Goal: Transaction & Acquisition: Purchase product/service

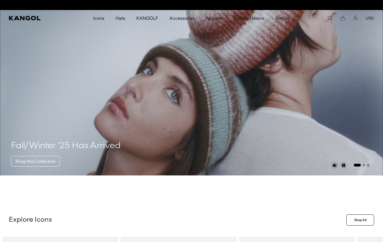
scroll to position [0, 115]
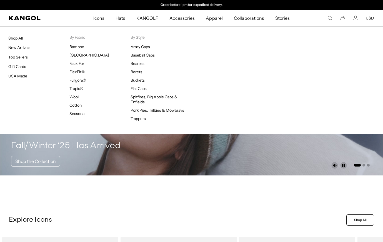
click at [123, 21] on span "Hats" at bounding box center [121, 18] width 10 height 16
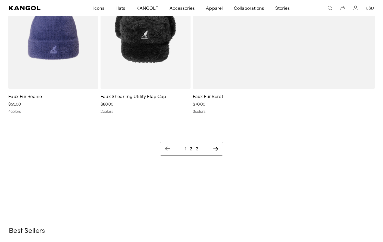
click at [216, 152] on ul "1 2 3" at bounding box center [192, 148] width 54 height 7
click at [215, 148] on icon "Next page" at bounding box center [215, 148] width 5 height 4
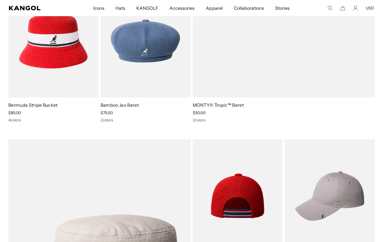
scroll to position [2168, 0]
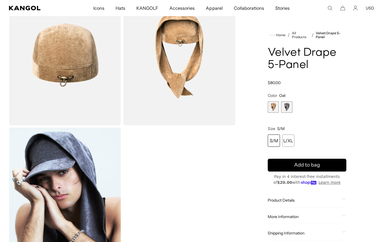
scroll to position [195, 0]
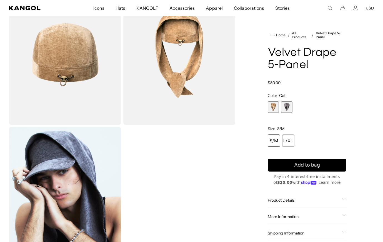
click at [287, 106] on span "2 of 2" at bounding box center [286, 106] width 11 height 11
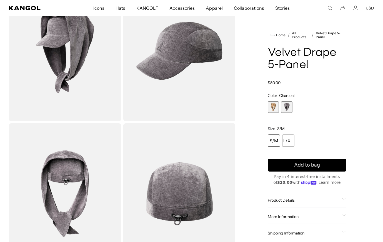
click at [274, 106] on span "1 of 2" at bounding box center [273, 106] width 11 height 11
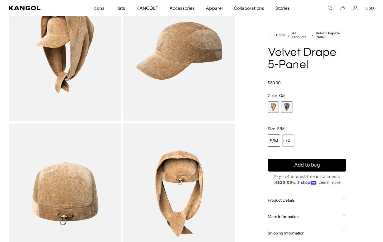
scroll to position [0, 115]
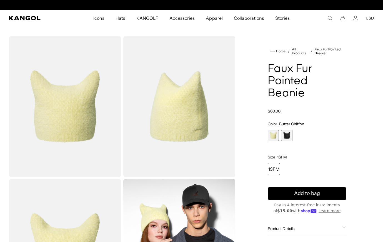
scroll to position [0, 115]
click at [280, 134] on div "Butter Chiffon Variant sold out or unavailable Black Variant sold out or unavai…" at bounding box center [307, 135] width 79 height 11
click at [288, 136] on span "2 of 2" at bounding box center [286, 135] width 11 height 11
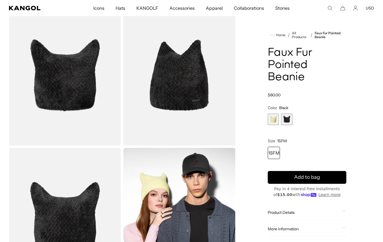
scroll to position [28, 0]
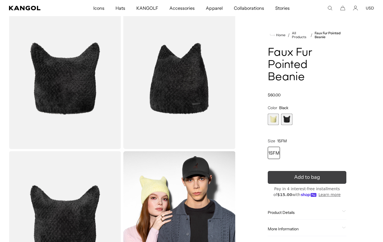
drag, startPoint x: 334, startPoint y: 178, endPoint x: 332, endPoint y: 173, distance: 5.6
click at [334, 178] on button "Add to bag" at bounding box center [307, 177] width 79 height 13
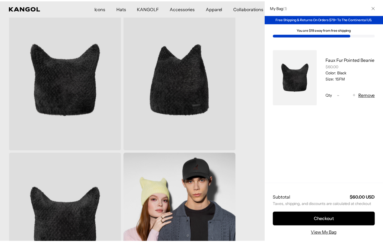
scroll to position [0, 0]
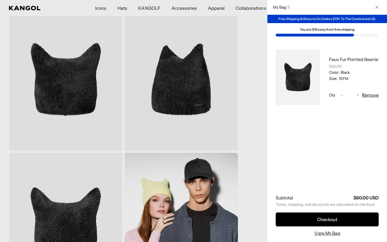
click at [262, 123] on div at bounding box center [193, 121] width 387 height 242
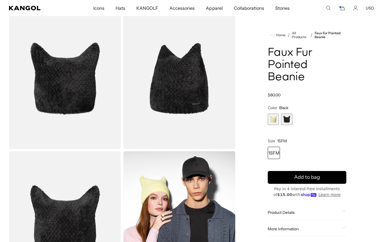
click at [272, 119] on span "1 of 2" at bounding box center [273, 118] width 11 height 11
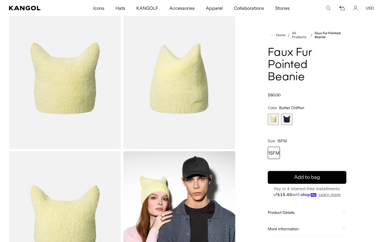
scroll to position [0, 115]
click at [280, 180] on button "Add to bag" at bounding box center [307, 177] width 79 height 13
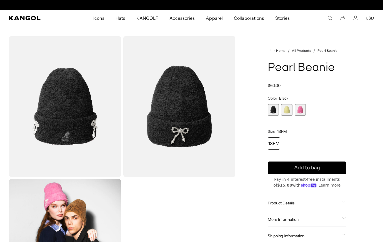
scroll to position [0, 115]
click at [301, 109] on span "3 of 3" at bounding box center [300, 109] width 11 height 11
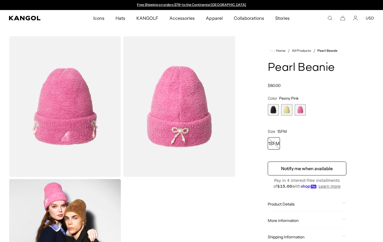
scroll to position [28, 0]
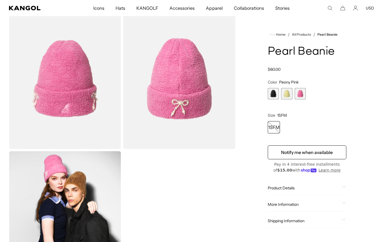
click at [274, 93] on span "1 of 3" at bounding box center [273, 93] width 11 height 11
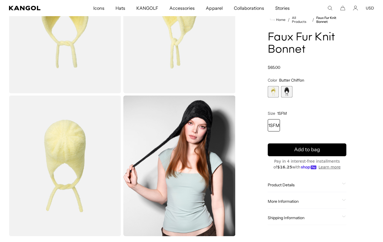
click at [292, 97] on span "2 of 2" at bounding box center [286, 91] width 11 height 11
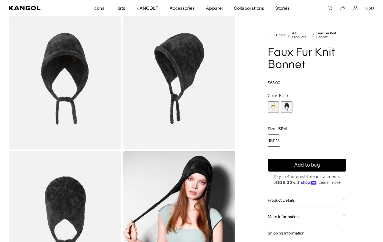
click at [272, 110] on span "1 of 2" at bounding box center [273, 106] width 11 height 11
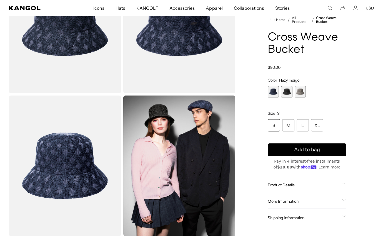
scroll to position [0, 115]
click at [302, 125] on div "L" at bounding box center [303, 125] width 12 height 12
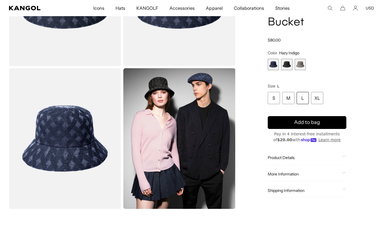
scroll to position [167, 0]
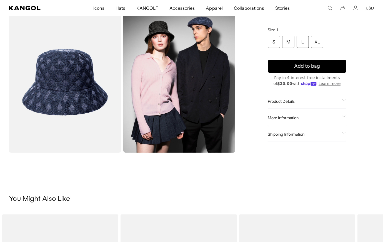
click at [281, 101] on span "Product Details" at bounding box center [304, 101] width 72 height 5
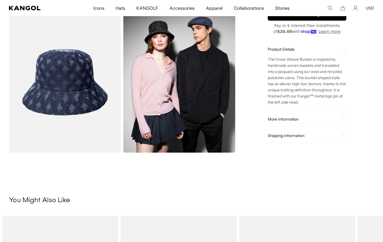
scroll to position [0, 0]
click at [286, 121] on div "More Information Style ID K3781 Shape BUCKET Fabrication BLEND USA Made or Impo…" at bounding box center [307, 119] width 79 height 14
click at [286, 121] on span "More Information" at bounding box center [304, 118] width 72 height 5
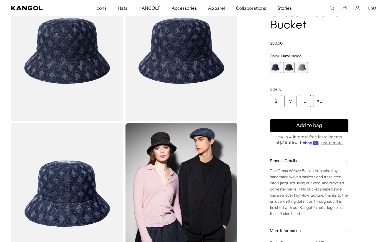
scroll to position [0, 115]
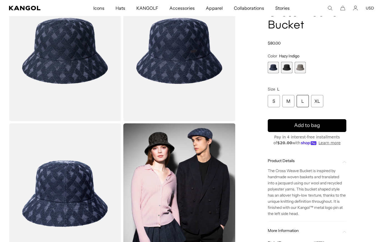
click at [303, 104] on div "L" at bounding box center [303, 101] width 12 height 12
click at [304, 126] on icon "submit" at bounding box center [307, 125] width 11 height 11
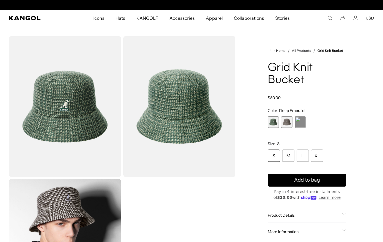
scroll to position [0, 115]
click at [300, 122] on span "3 of 3" at bounding box center [300, 121] width 11 height 11
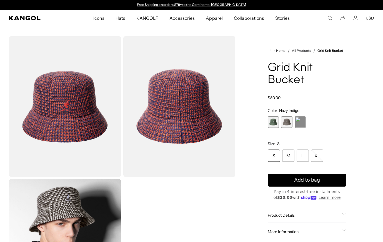
click at [275, 119] on span "1 of 3" at bounding box center [273, 121] width 11 height 11
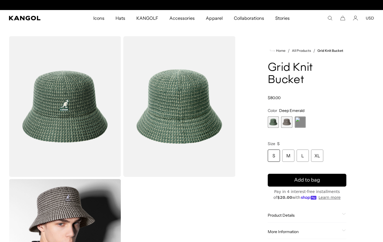
scroll to position [0, 115]
click at [307, 121] on div "Deep Emerald Variant sold out or unavailable Black Variant sold out or unavaila…" at bounding box center [307, 121] width 79 height 11
click at [303, 121] on span "3 of 3" at bounding box center [300, 121] width 11 height 11
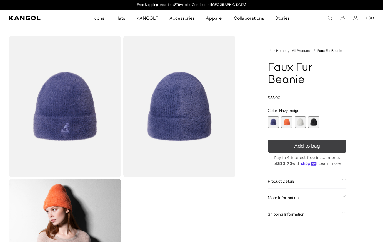
click at [293, 146] on button "Add to bag" at bounding box center [307, 146] width 79 height 13
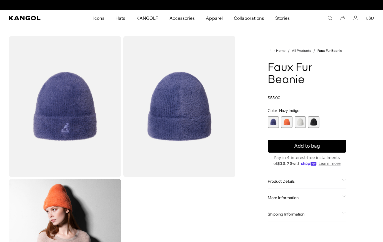
scroll to position [0, 115]
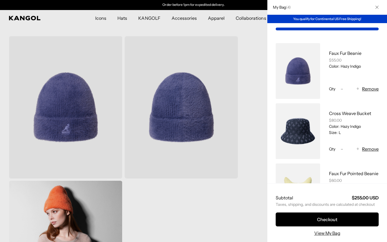
drag, startPoint x: 221, startPoint y: 212, endPoint x: 222, endPoint y: 209, distance: 3.3
click at [221, 213] on div at bounding box center [193, 121] width 387 height 242
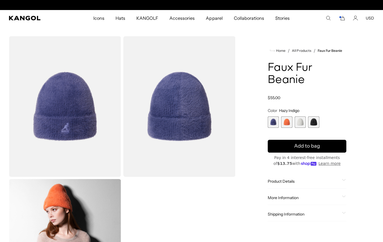
scroll to position [0, 0]
click at [285, 118] on span "2 of 4" at bounding box center [286, 121] width 11 height 11
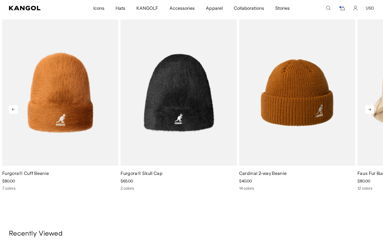
click at [372, 110] on icon at bounding box center [369, 109] width 9 height 9
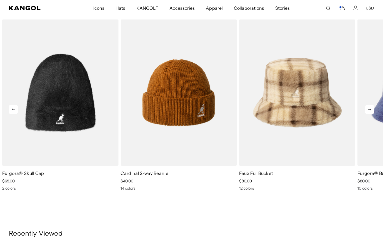
scroll to position [0, 115]
click at [372, 109] on icon at bounding box center [369, 109] width 9 height 9
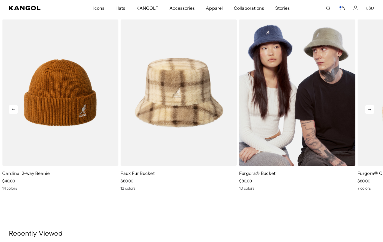
click at [308, 158] on img "5 of 5" at bounding box center [297, 92] width 116 height 146
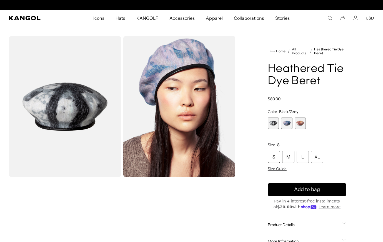
click at [288, 125] on span "2 of 3" at bounding box center [286, 122] width 11 height 11
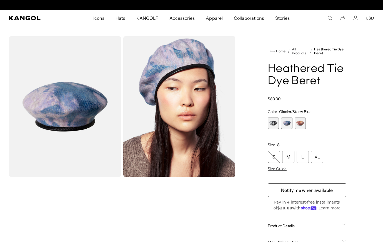
click at [297, 124] on span "3 of 3" at bounding box center [300, 122] width 11 height 11
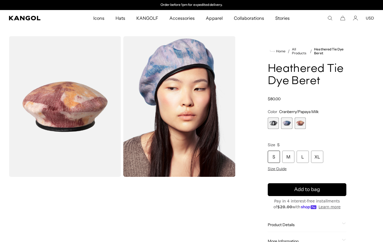
click at [287, 123] on span "2 of 3" at bounding box center [286, 122] width 11 height 11
